Goal: Task Accomplishment & Management: Manage account settings

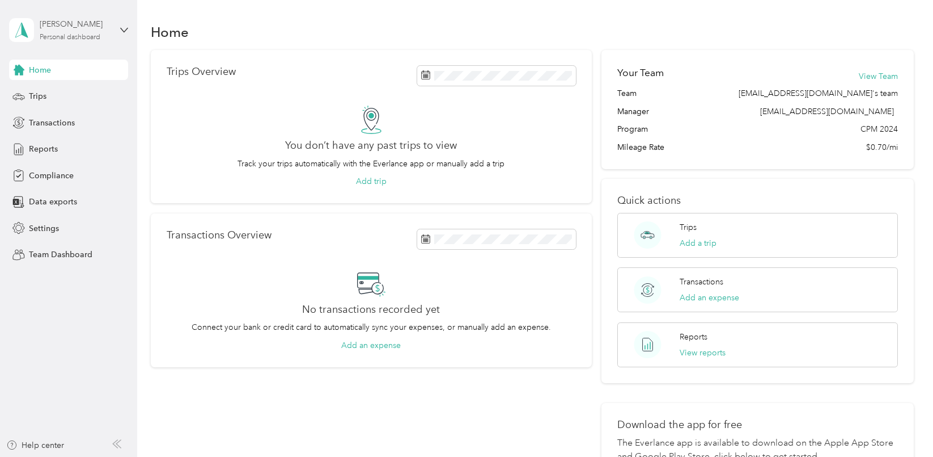
click at [94, 36] on div "Personal dashboard" at bounding box center [70, 37] width 61 height 7
click at [54, 99] on div "Team dashboard" at bounding box center [128, 93] width 223 height 20
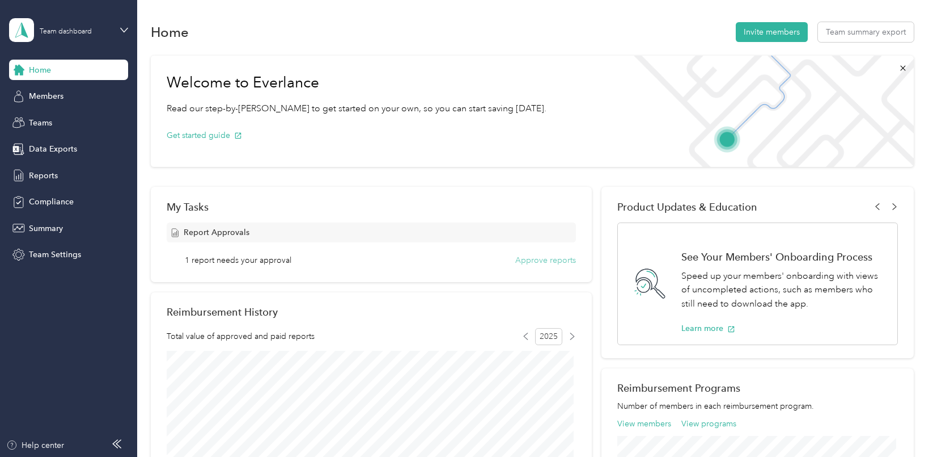
click at [548, 256] on button "Approve reports" at bounding box center [545, 260] width 61 height 12
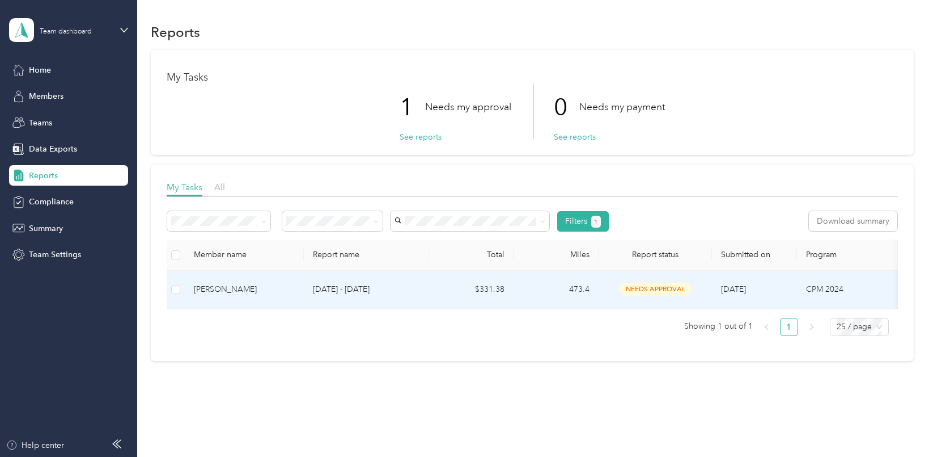
click at [457, 281] on td "$331.38" at bounding box center [471, 290] width 85 height 38
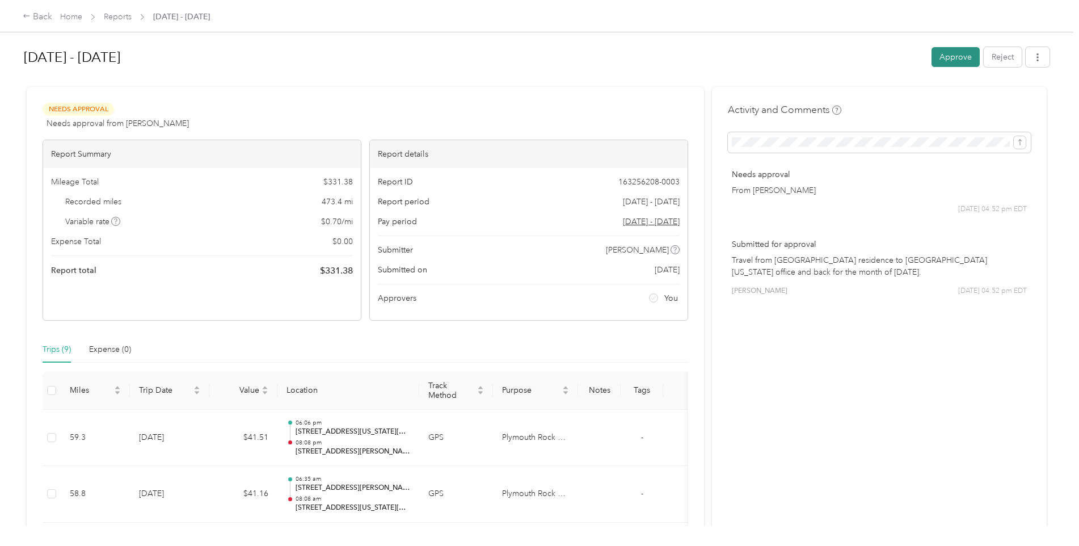
click at [933, 60] on button "Approve" at bounding box center [955, 57] width 48 height 20
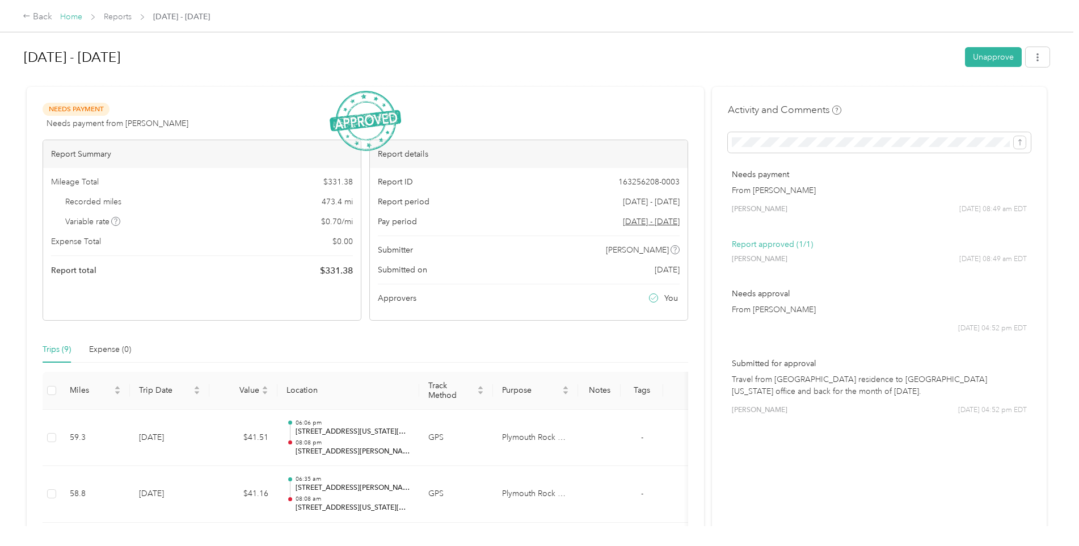
click at [70, 15] on link "Home" at bounding box center [71, 17] width 22 height 10
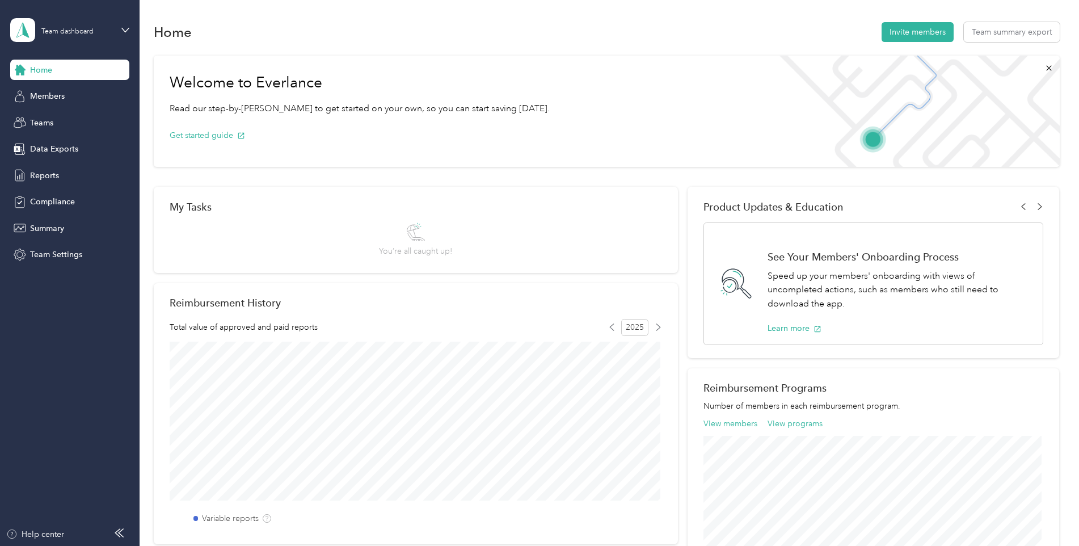
click at [79, 38] on div "Team dashboard" at bounding box center [61, 30] width 102 height 24
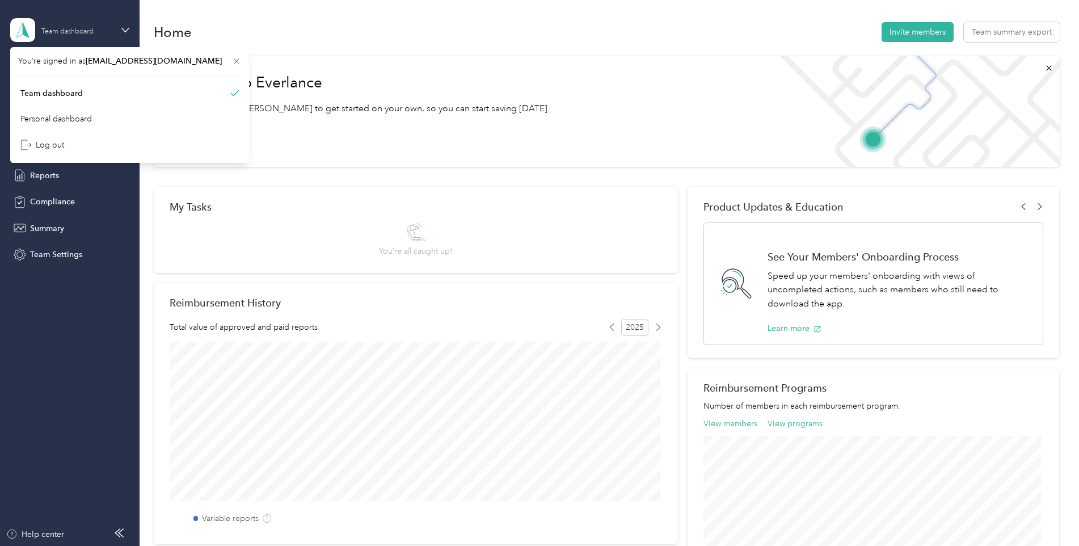
drag, startPoint x: 82, startPoint y: 34, endPoint x: 243, endPoint y: 73, distance: 166.3
click at [82, 33] on div "Team dashboard" at bounding box center [67, 31] width 52 height 7
